Goal: Transaction & Acquisition: Purchase product/service

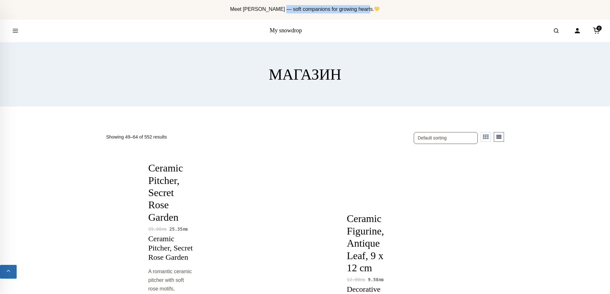
drag, startPoint x: 286, startPoint y: 10, endPoint x: 367, endPoint y: 11, distance: 81.6
click at [367, 11] on span "Meet [PERSON_NAME] — soft companions for growing hearts." at bounding box center [305, 8] width 150 height 5
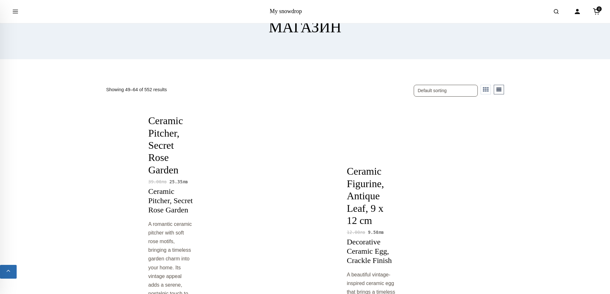
scroll to position [64, 0]
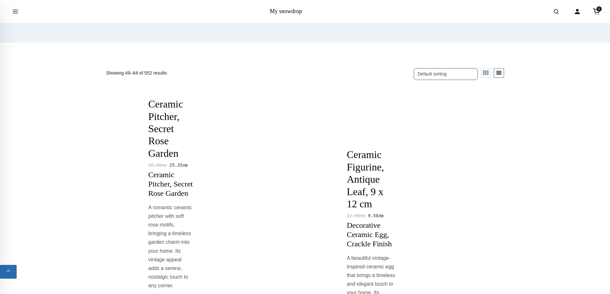
click at [500, 73] on button "List" at bounding box center [499, 73] width 10 height 10
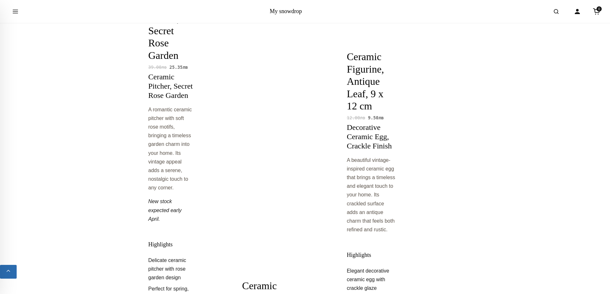
scroll to position [224, 0]
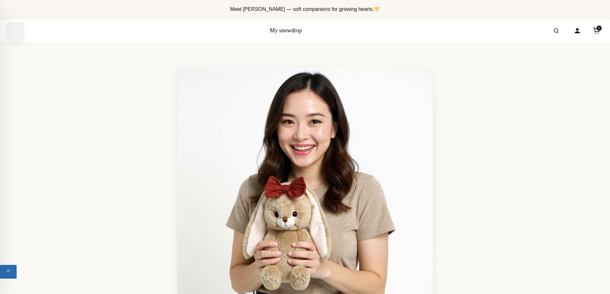
click at [15, 28] on icon "Open menu" at bounding box center [15, 31] width 6 height 12
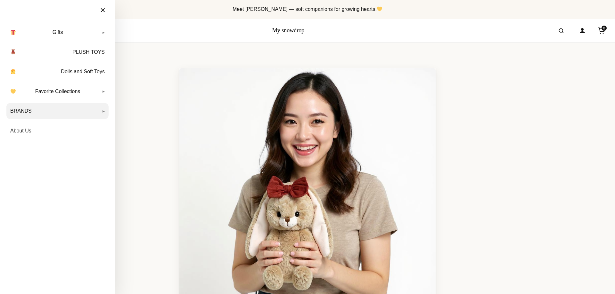
click at [97, 110] on link "BRANDS" at bounding box center [57, 111] width 102 height 16
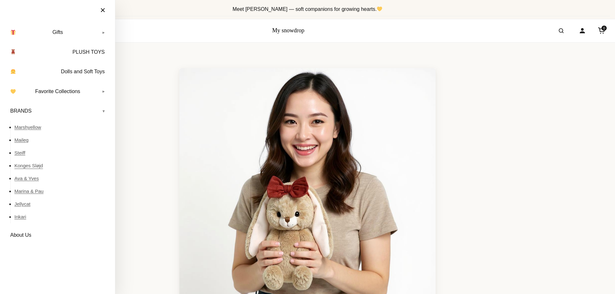
click at [37, 166] on link "Konges Sløjd" at bounding box center [61, 165] width 94 height 13
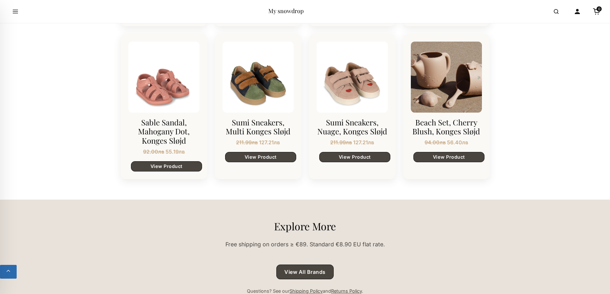
scroll to position [864, 0]
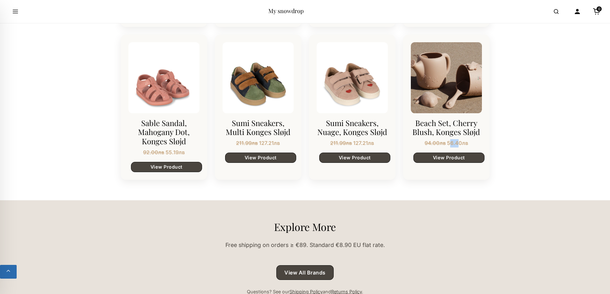
drag, startPoint x: 449, startPoint y: 143, endPoint x: 457, endPoint y: 143, distance: 7.7
click at [457, 143] on span "56.40 лв" at bounding box center [457, 143] width 21 height 6
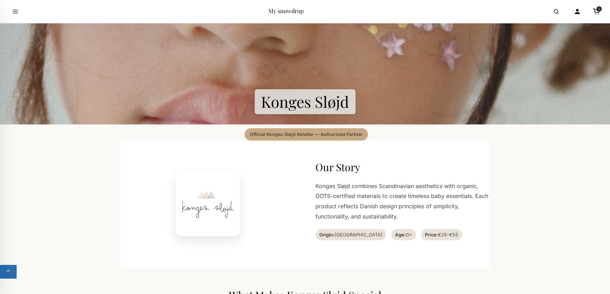
scroll to position [128, 0]
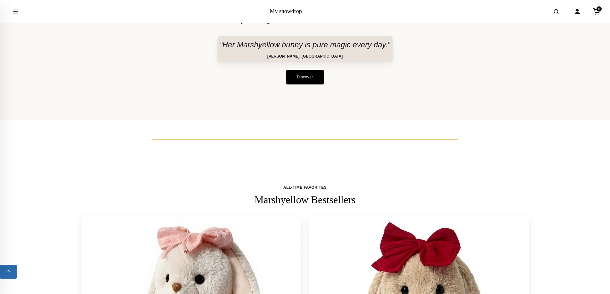
scroll to position [352, 0]
